Goal: Find specific page/section: Find specific page/section

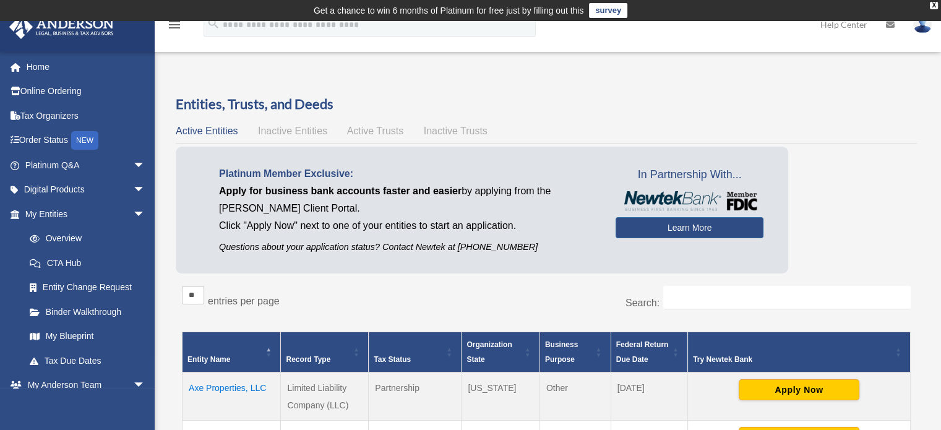
click at [133, 186] on span "arrow_drop_down" at bounding box center [145, 190] width 25 height 25
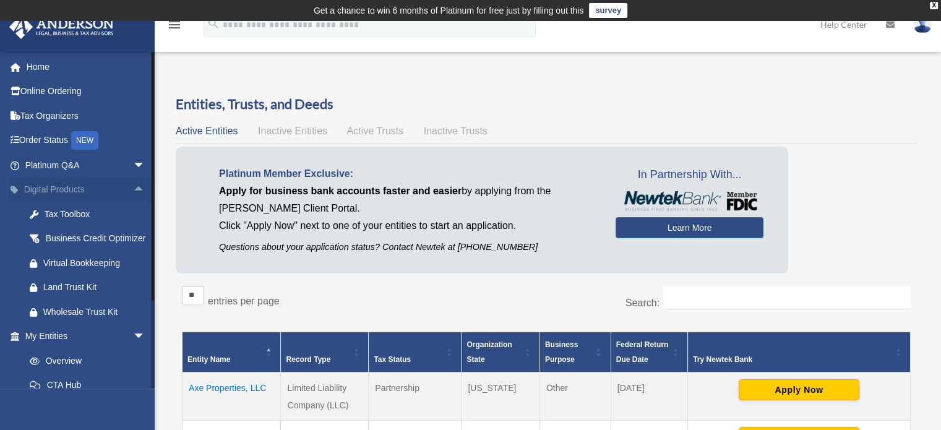
click at [133, 186] on span "arrow_drop_up" at bounding box center [145, 190] width 25 height 25
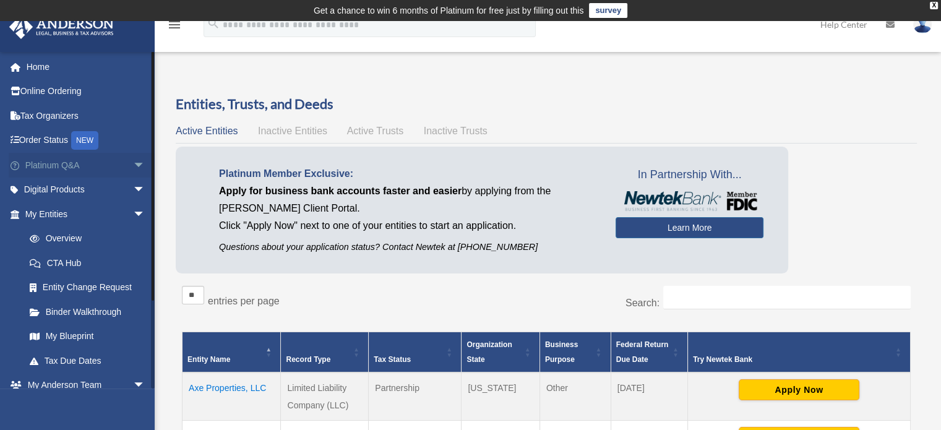
click at [133, 162] on span "arrow_drop_down" at bounding box center [145, 165] width 25 height 25
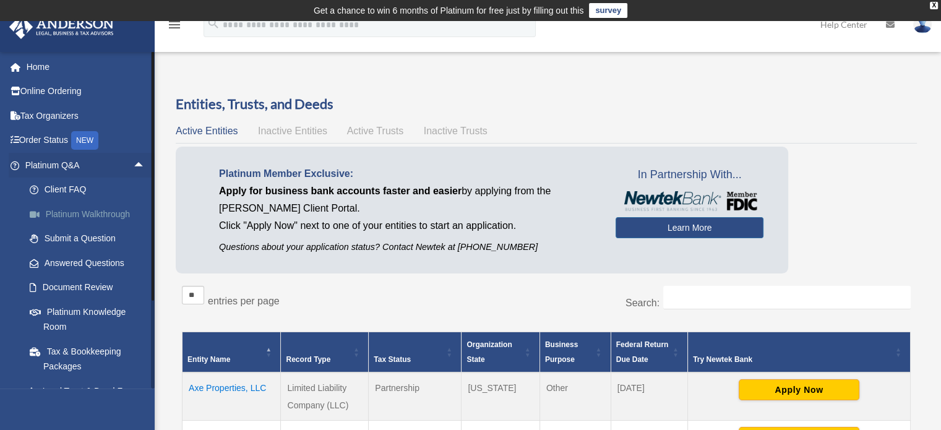
click at [133, 160] on span "arrow_drop_up" at bounding box center [145, 165] width 25 height 25
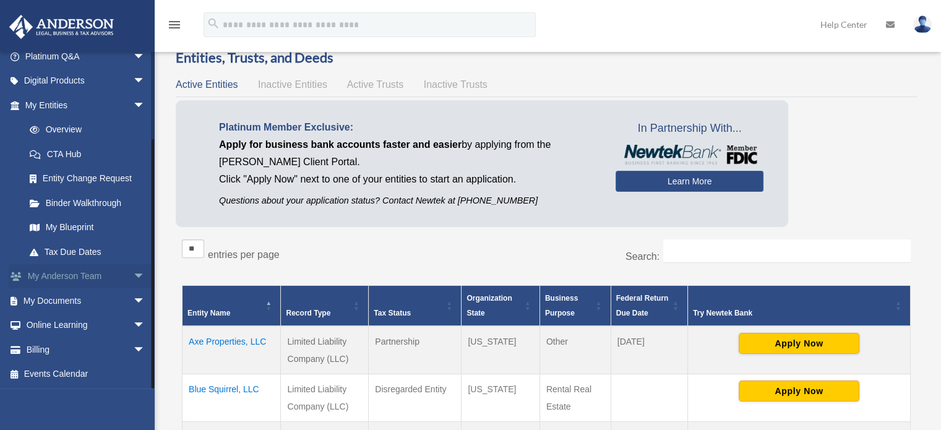
scroll to position [62, 0]
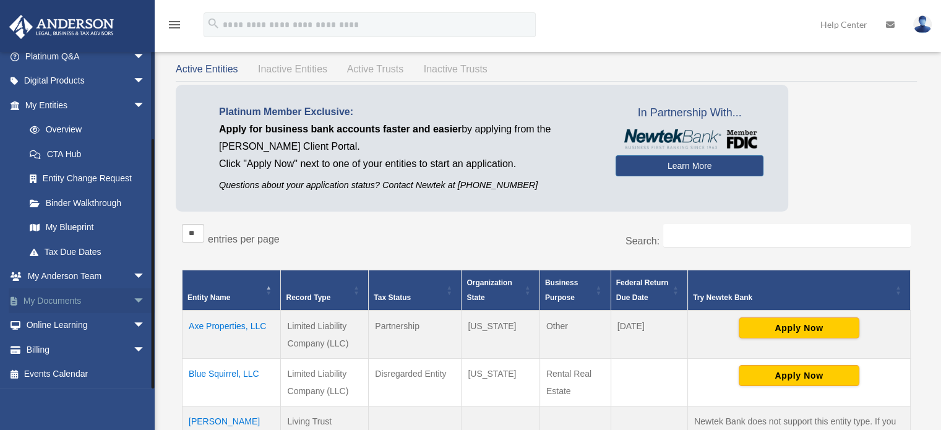
click at [133, 297] on span "arrow_drop_down" at bounding box center [145, 300] width 25 height 25
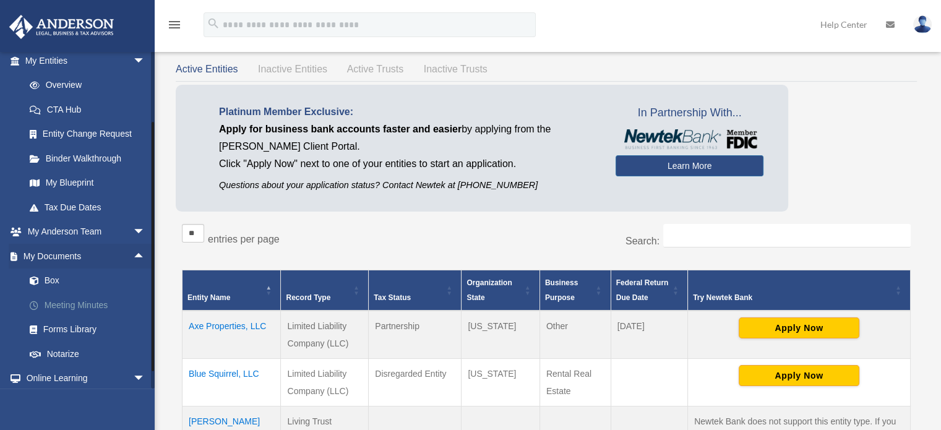
scroll to position [171, 0]
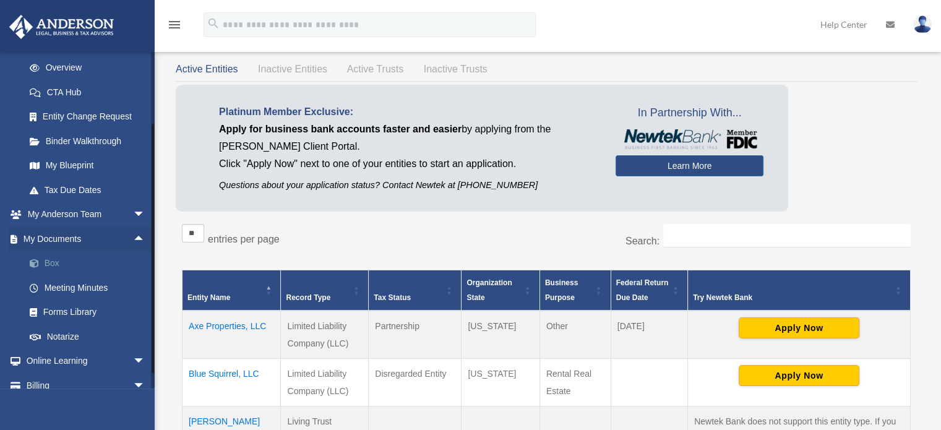
click at [46, 259] on link "Box" at bounding box center [90, 263] width 147 height 25
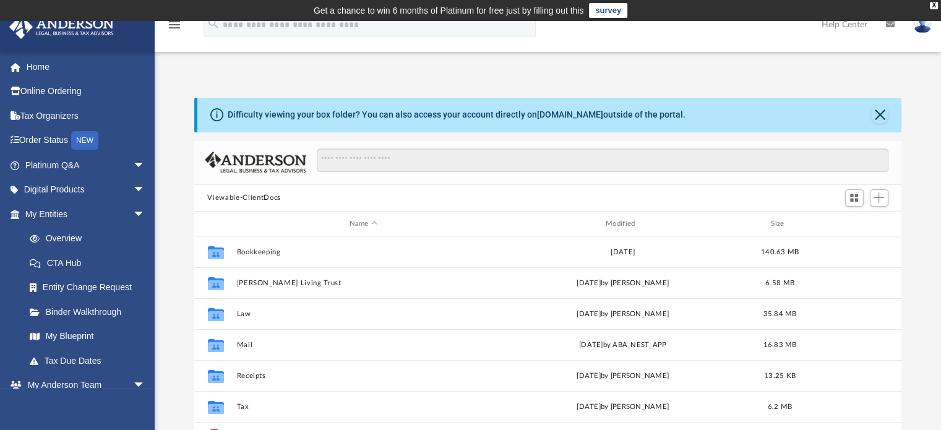
scroll to position [272, 698]
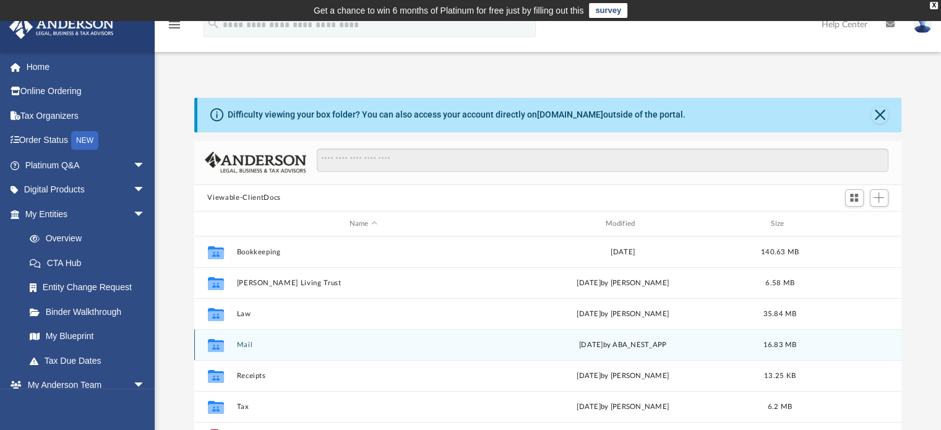
click at [241, 348] on button "Mail" at bounding box center [363, 345] width 254 height 8
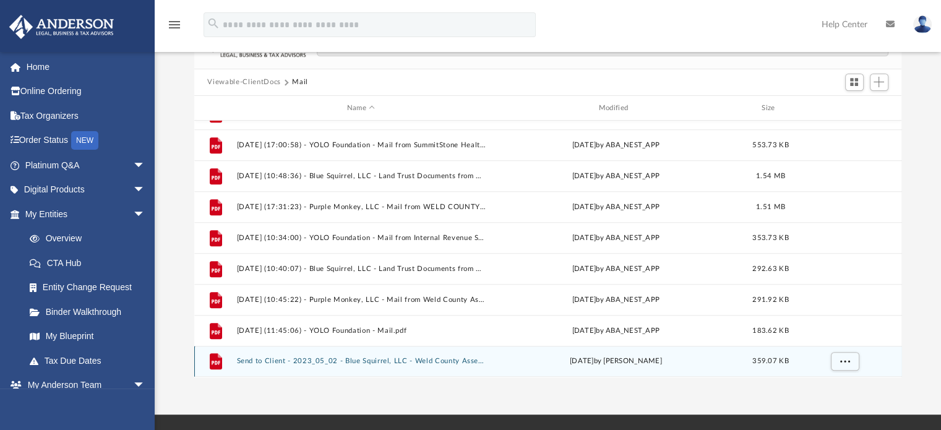
scroll to position [124, 0]
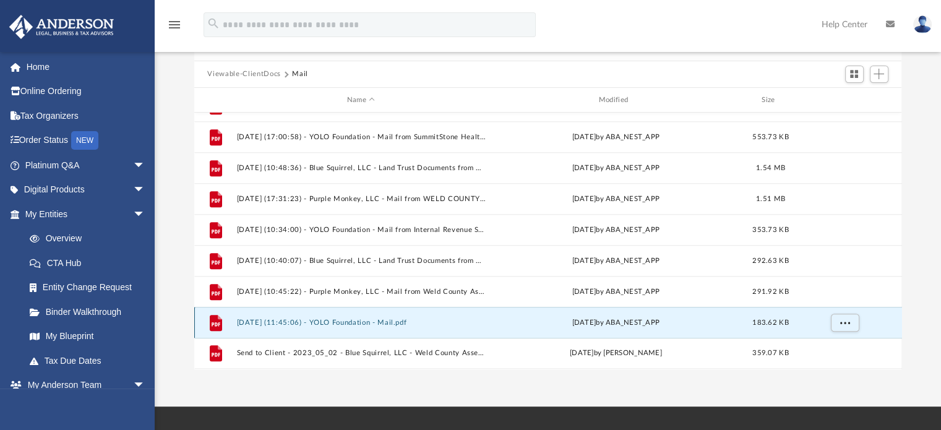
click at [359, 321] on button "[DATE] (11:45:06) - YOLO Foundation - Mail.pdf" at bounding box center [360, 323] width 249 height 8
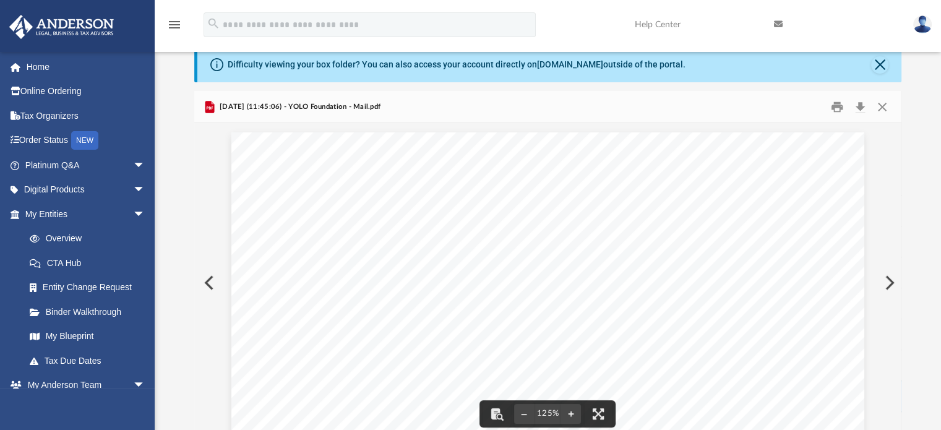
scroll to position [0, 0]
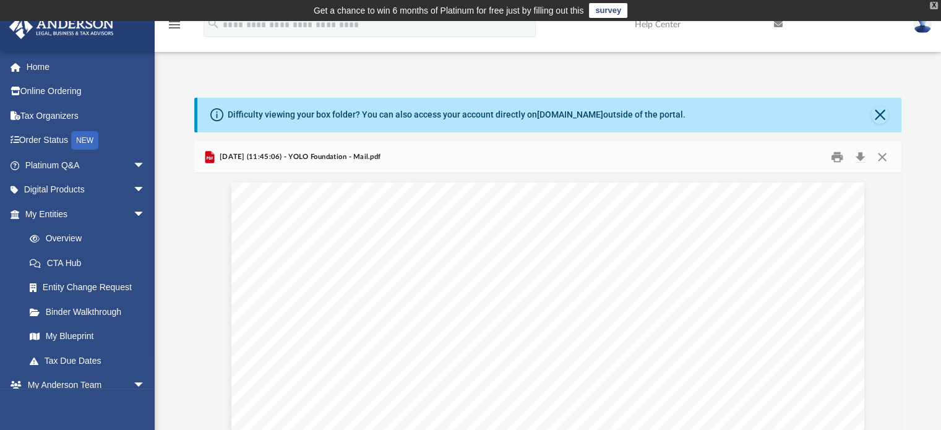
click at [932, 2] on div "X" at bounding box center [934, 5] width 8 height 7
